Goal: Task Accomplishment & Management: Use online tool/utility

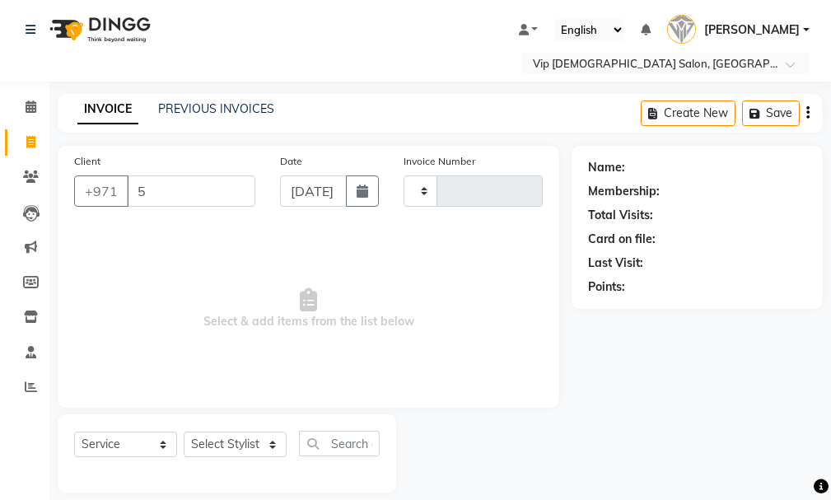
select select "service"
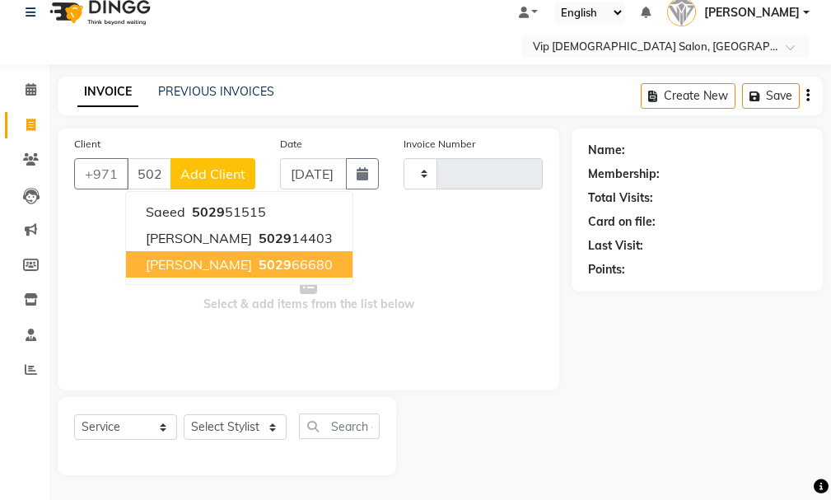
click at [255, 262] on ngb-highlight "5029 66680" at bounding box center [293, 264] width 77 height 16
type input "502966680"
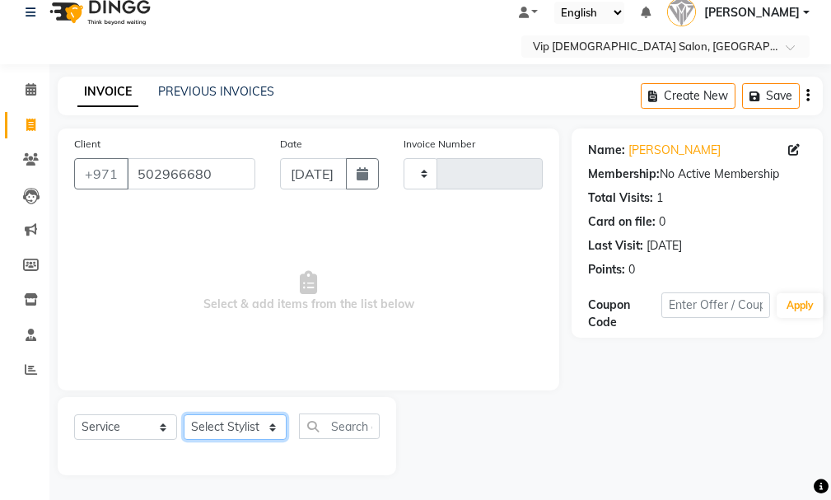
click at [237, 434] on select "Select Stylist" at bounding box center [235, 427] width 103 height 26
click at [234, 421] on select "Select Stylist" at bounding box center [235, 427] width 103 height 26
click at [260, 423] on select "Select Stylist" at bounding box center [235, 427] width 103 height 26
click at [263, 431] on select "Select Stylist" at bounding box center [235, 427] width 103 height 26
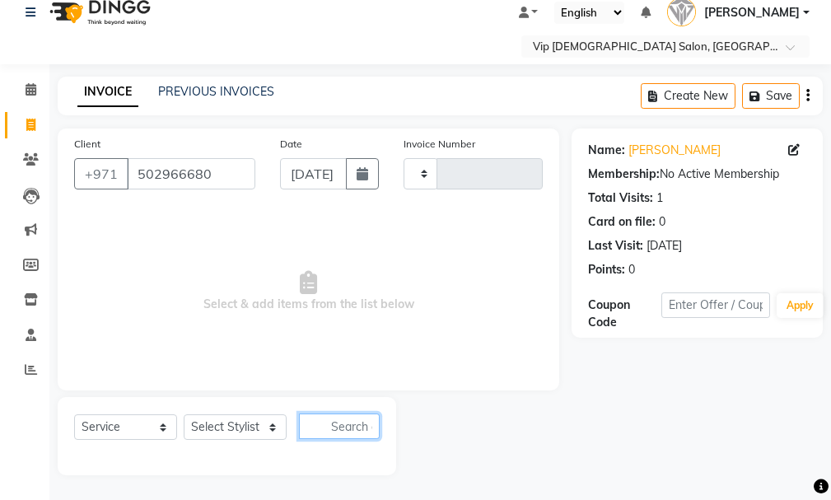
click at [342, 421] on input "text" at bounding box center [339, 426] width 81 height 26
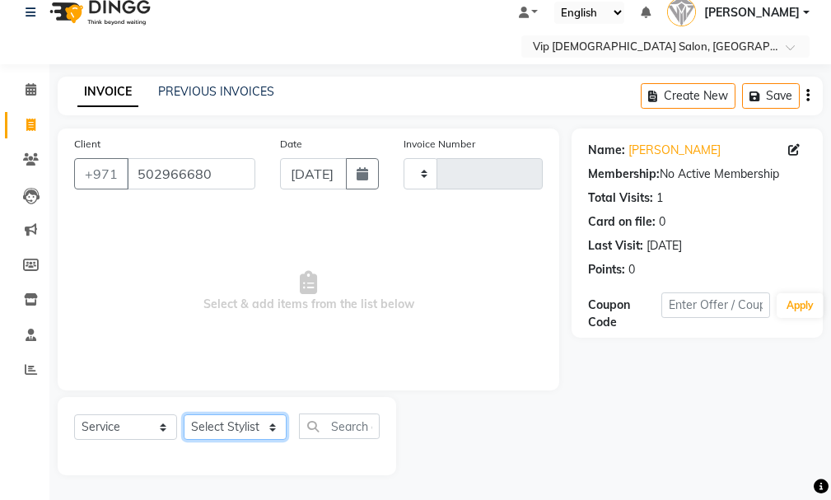
click at [258, 424] on select "Select Stylist" at bounding box center [235, 427] width 103 height 26
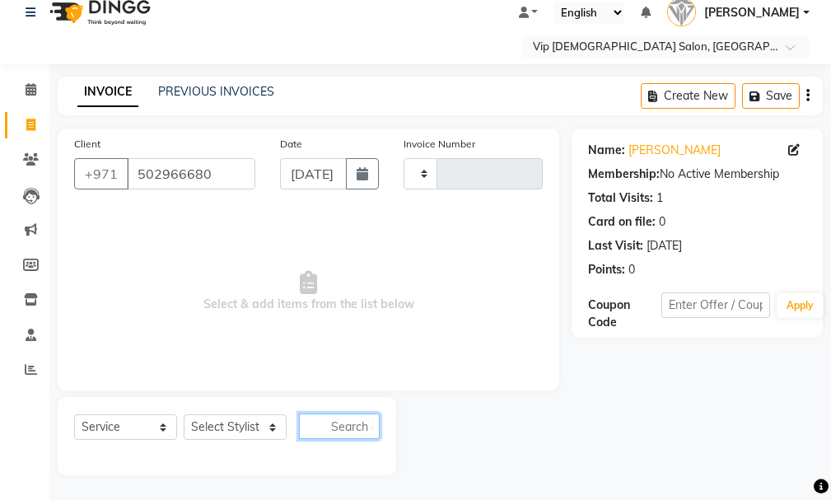
click at [343, 433] on input "text" at bounding box center [339, 426] width 81 height 26
click at [205, 185] on input "502966680" at bounding box center [191, 173] width 128 height 31
click at [210, 189] on input "502966680" at bounding box center [191, 173] width 128 height 31
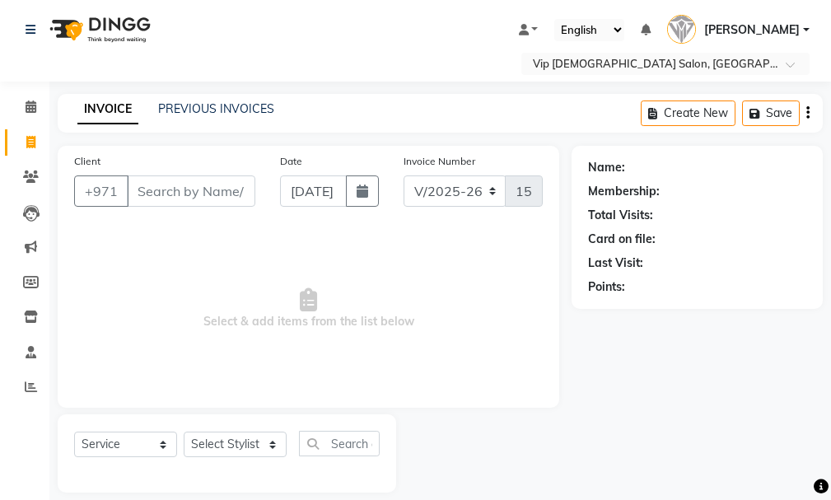
select select "8415"
select select "service"
type input "502966680"
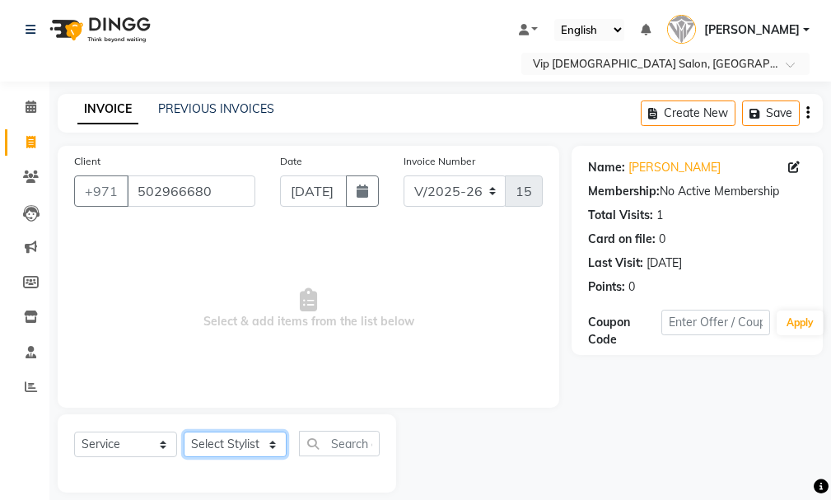
click at [229, 450] on select "Select Stylist Ali [PERSON_NAME] [PERSON_NAME] [PERSON_NAME] Lakhbizi Jairah [P…" at bounding box center [235, 444] width 103 height 26
select select "85762"
click at [184, 431] on select "Select Stylist Ali [PERSON_NAME] [PERSON_NAME] [PERSON_NAME] Lakhbizi Jairah [P…" at bounding box center [235, 444] width 103 height 26
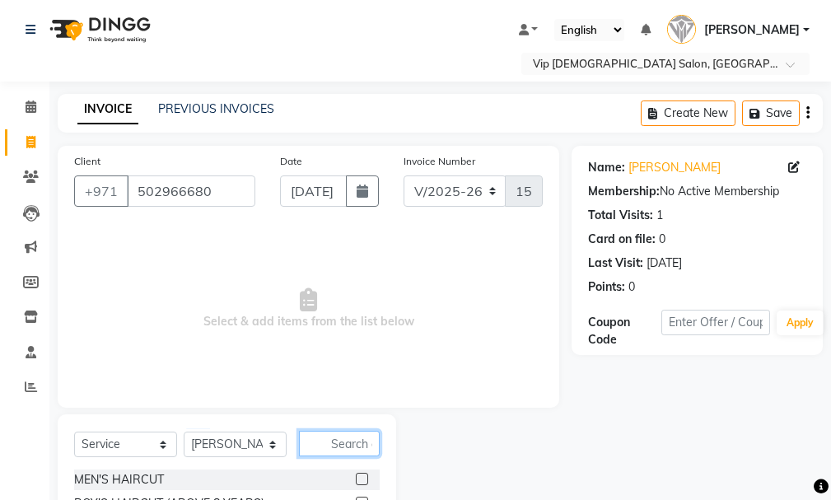
click at [352, 444] on input "text" at bounding box center [339, 444] width 81 height 26
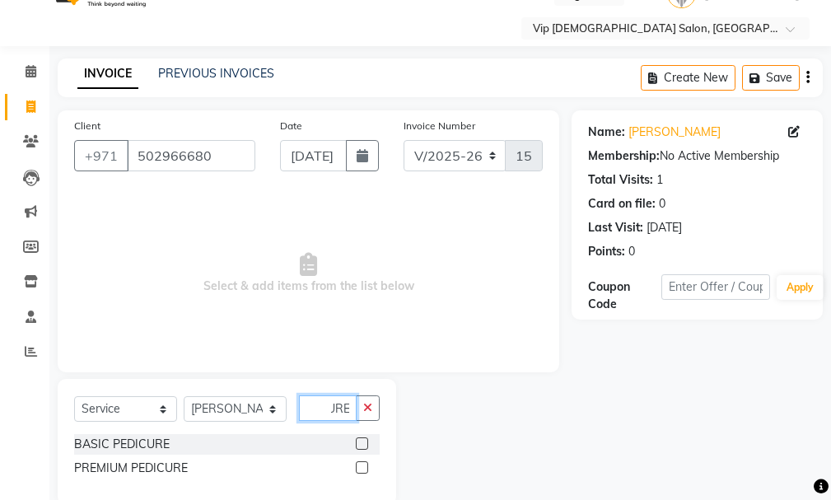
scroll to position [65, 0]
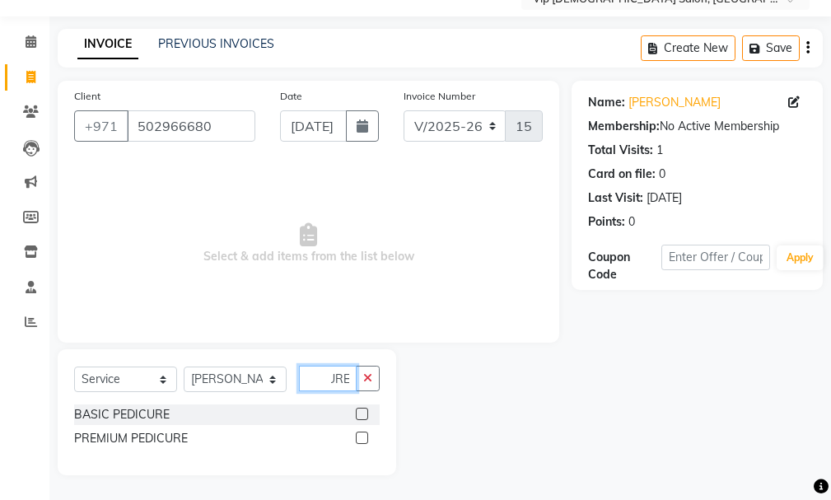
type input "PEDICURE"
click at [361, 415] on label at bounding box center [362, 414] width 12 height 12
click at [361, 415] on input "checkbox" at bounding box center [361, 414] width 11 height 11
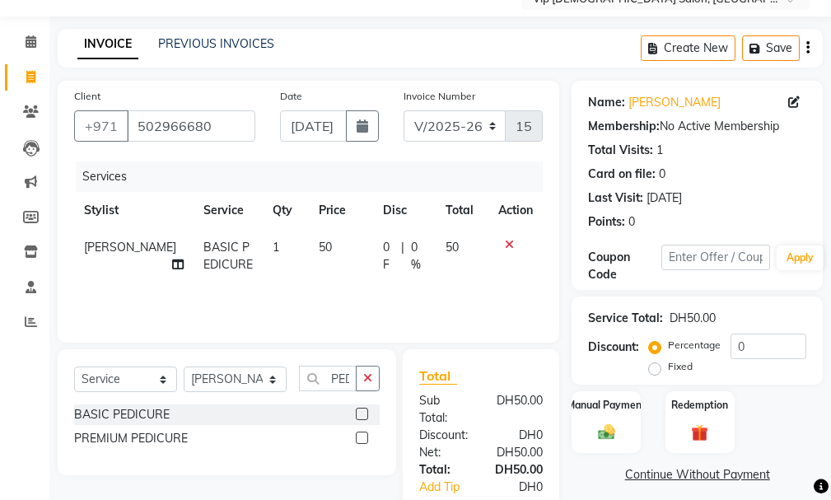
checkbox input "false"
click at [369, 379] on icon "button" at bounding box center [367, 378] width 9 height 12
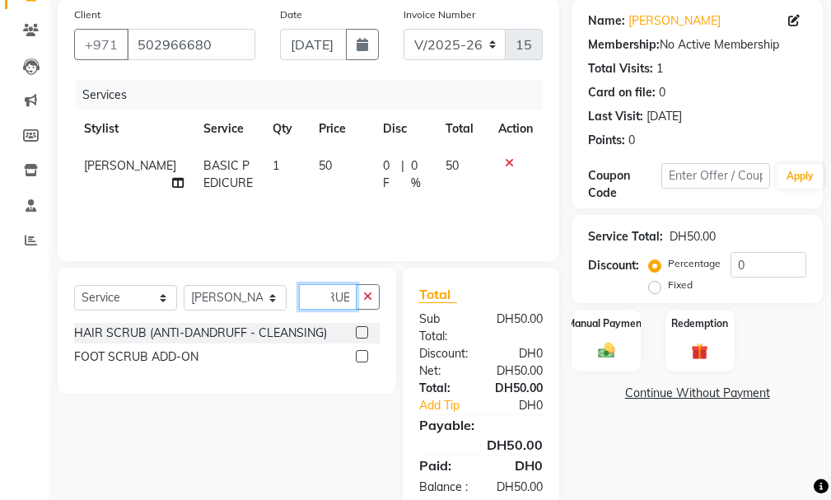
scroll to position [201, 0]
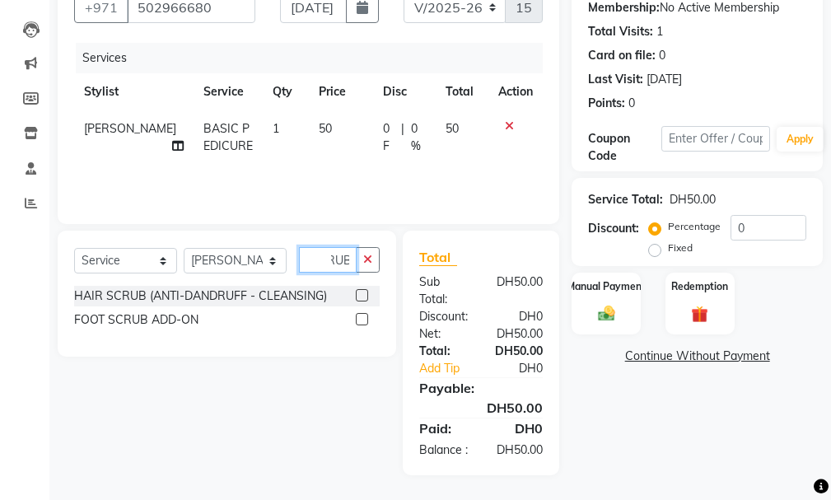
type input "SCRUB"
click at [364, 313] on label at bounding box center [362, 319] width 12 height 12
click at [364, 315] on input "checkbox" at bounding box center [361, 320] width 11 height 11
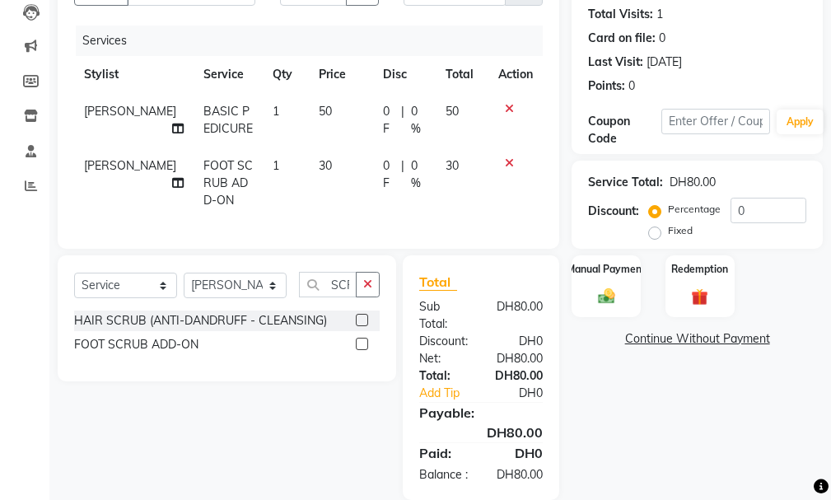
checkbox input "false"
click at [613, 288] on img at bounding box center [606, 297] width 28 height 20
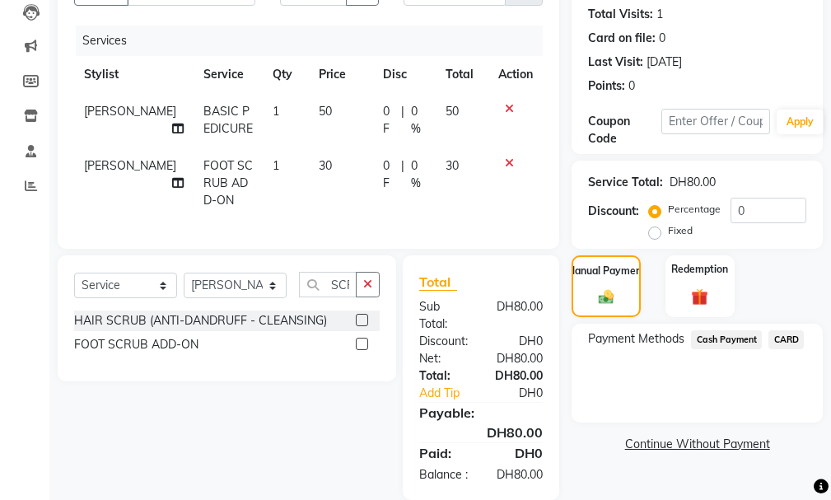
click at [720, 343] on span "Cash Payment" at bounding box center [726, 339] width 71 height 19
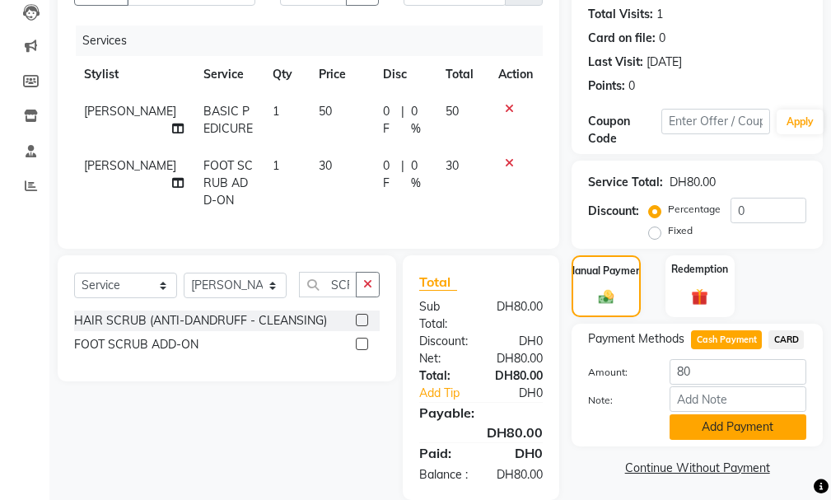
click at [748, 431] on button "Add Payment" at bounding box center [737, 427] width 137 height 26
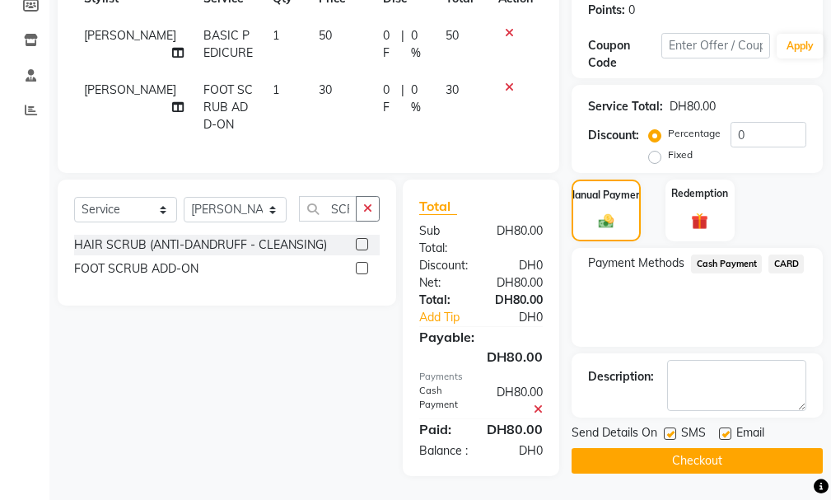
scroll to position [307, 0]
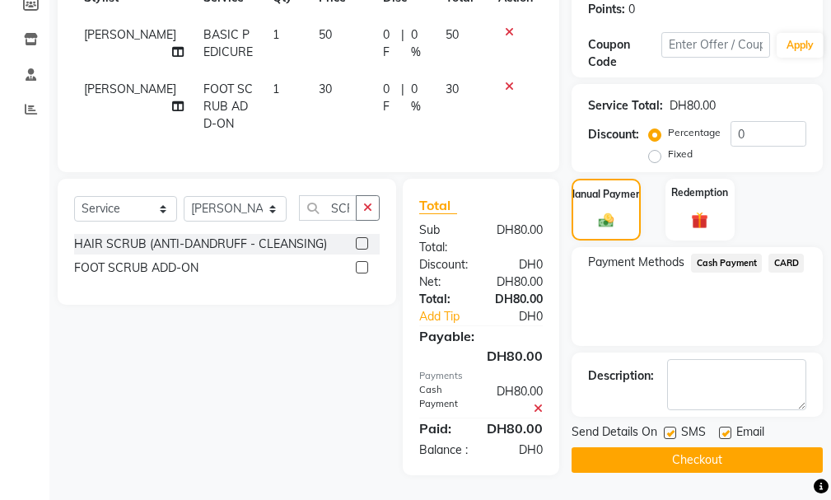
click at [723, 447] on button "Checkout" at bounding box center [696, 460] width 251 height 26
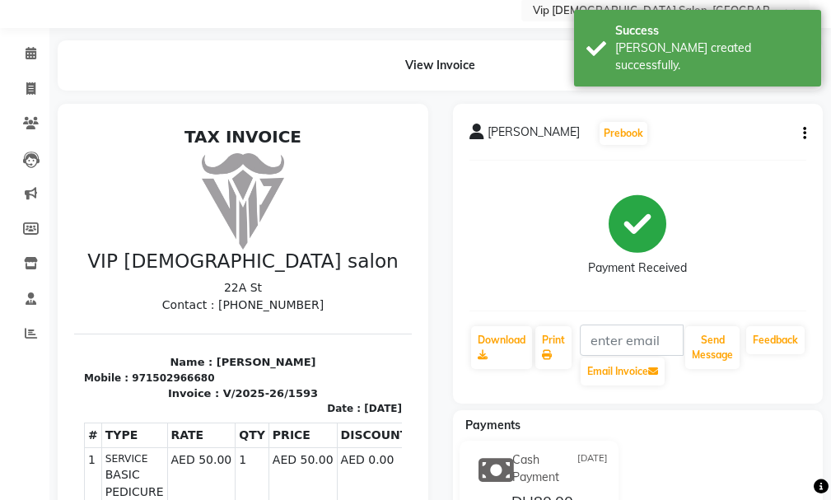
scroll to position [41, 0]
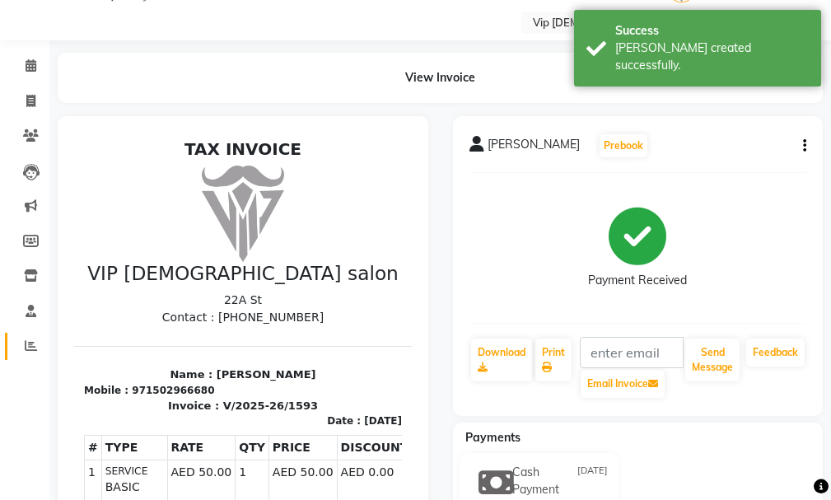
click at [30, 344] on icon at bounding box center [31, 345] width 12 height 12
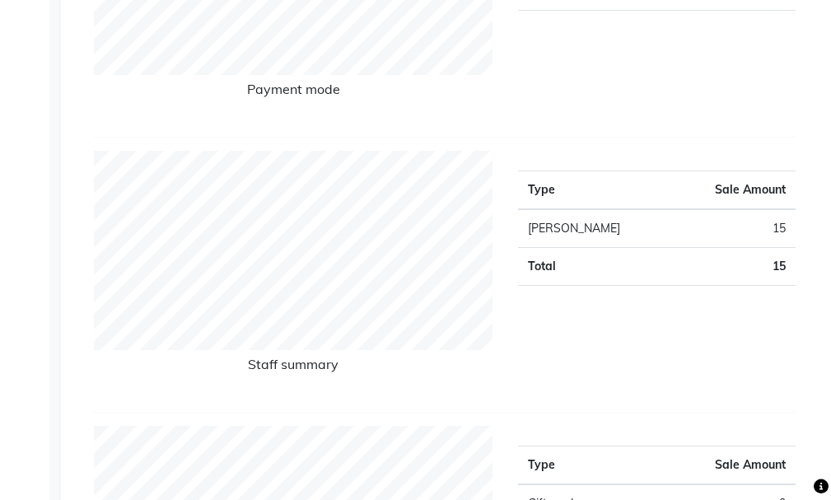
scroll to position [58, 0]
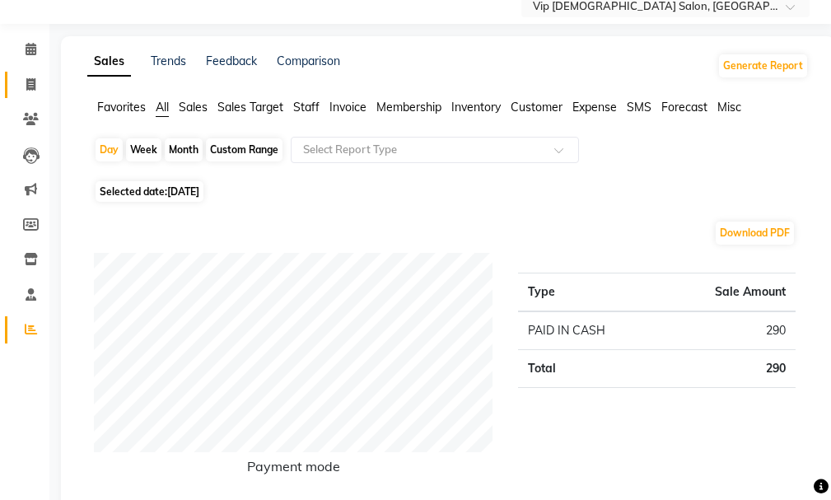
click at [44, 79] on span at bounding box center [30, 85] width 29 height 19
select select "service"
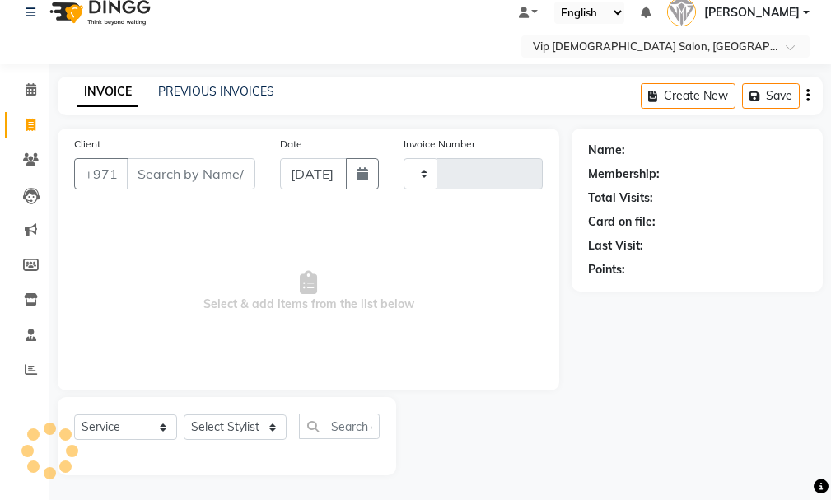
scroll to position [17, 0]
type input "1594"
select select "8415"
